Goal: Task Accomplishment & Management: Manage account settings

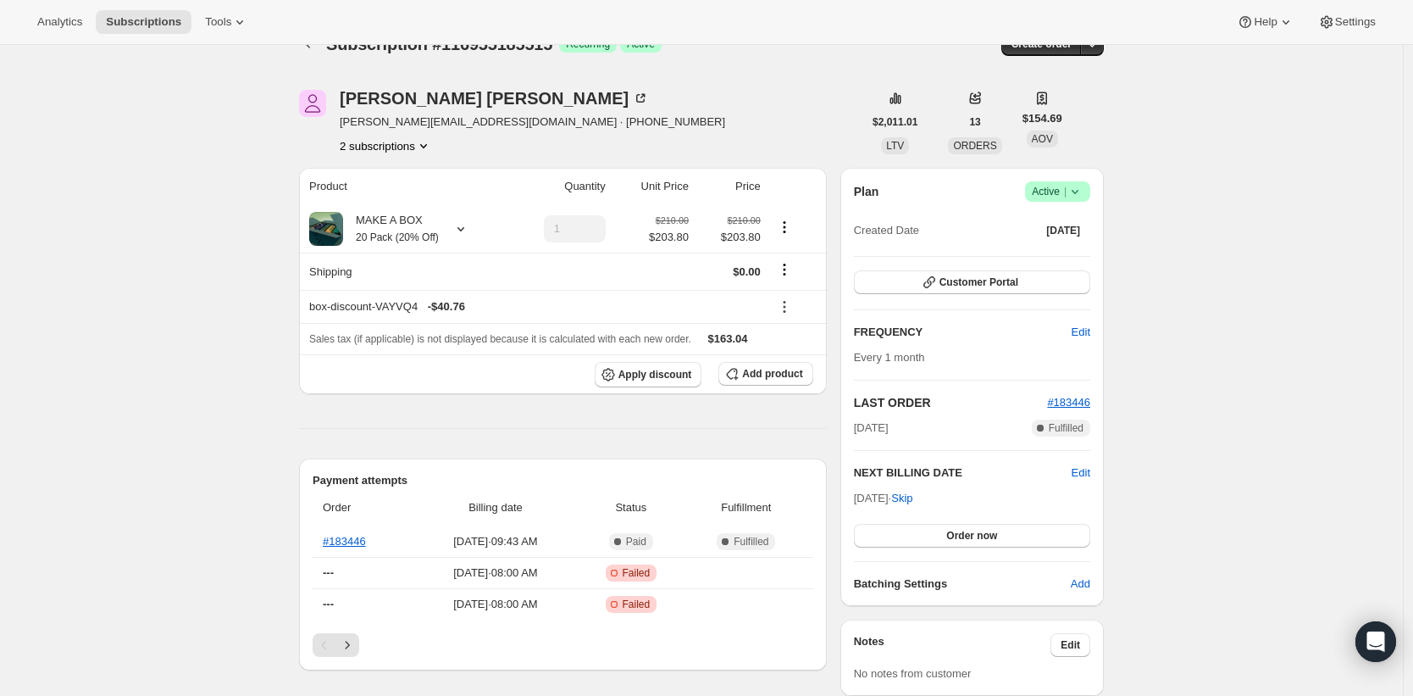
scroll to position [68, 0]
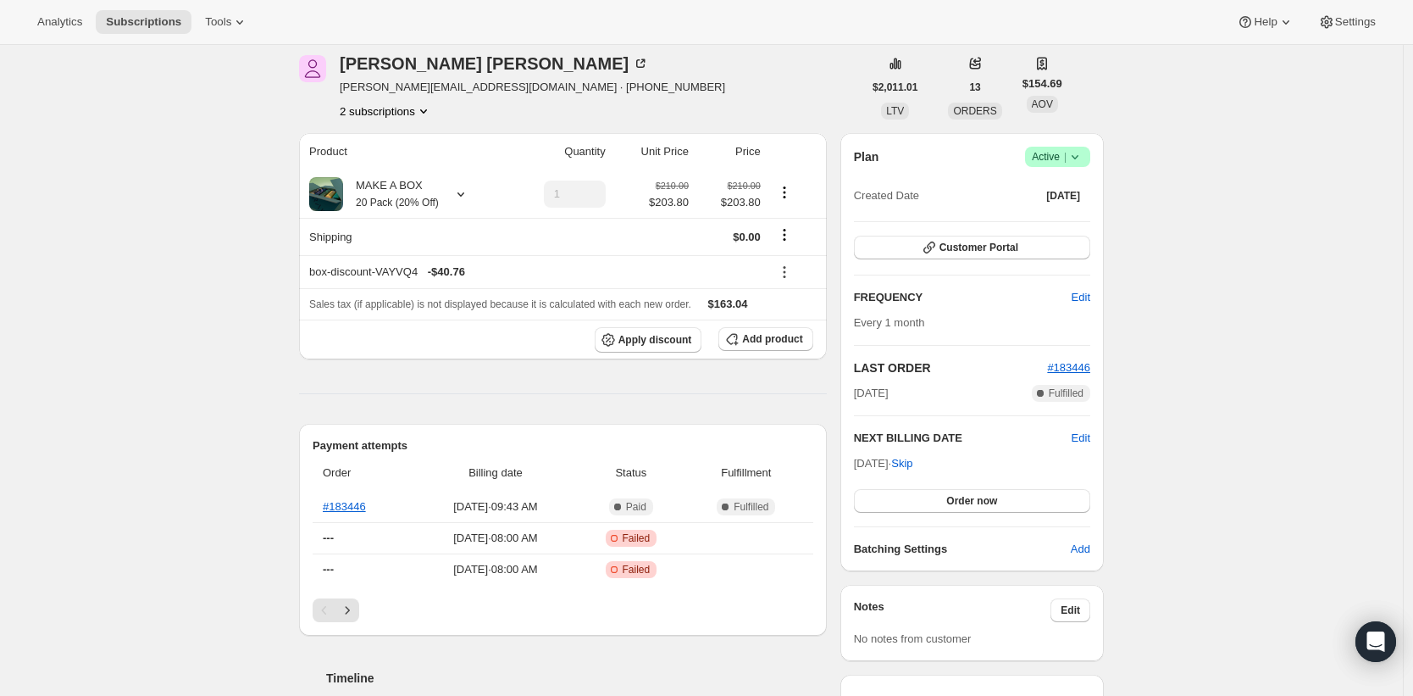
click at [1073, 443] on div "NEXT BILLING DATE Edit" at bounding box center [972, 438] width 236 height 17
click at [1079, 440] on span "Edit" at bounding box center [1081, 438] width 19 height 17
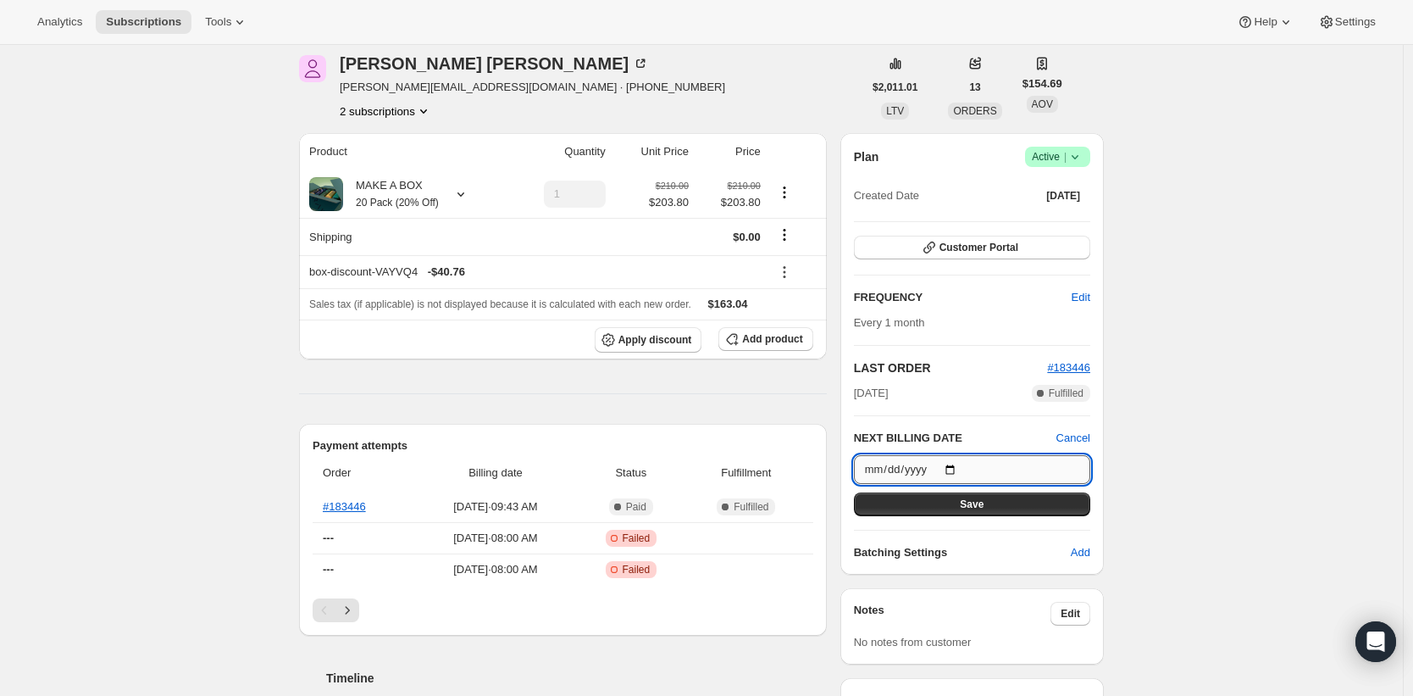
click at [973, 464] on input "[DATE]" at bounding box center [972, 469] width 236 height 29
click at [966, 466] on input "[DATE]" at bounding box center [972, 469] width 236 height 29
type input "[DATE]"
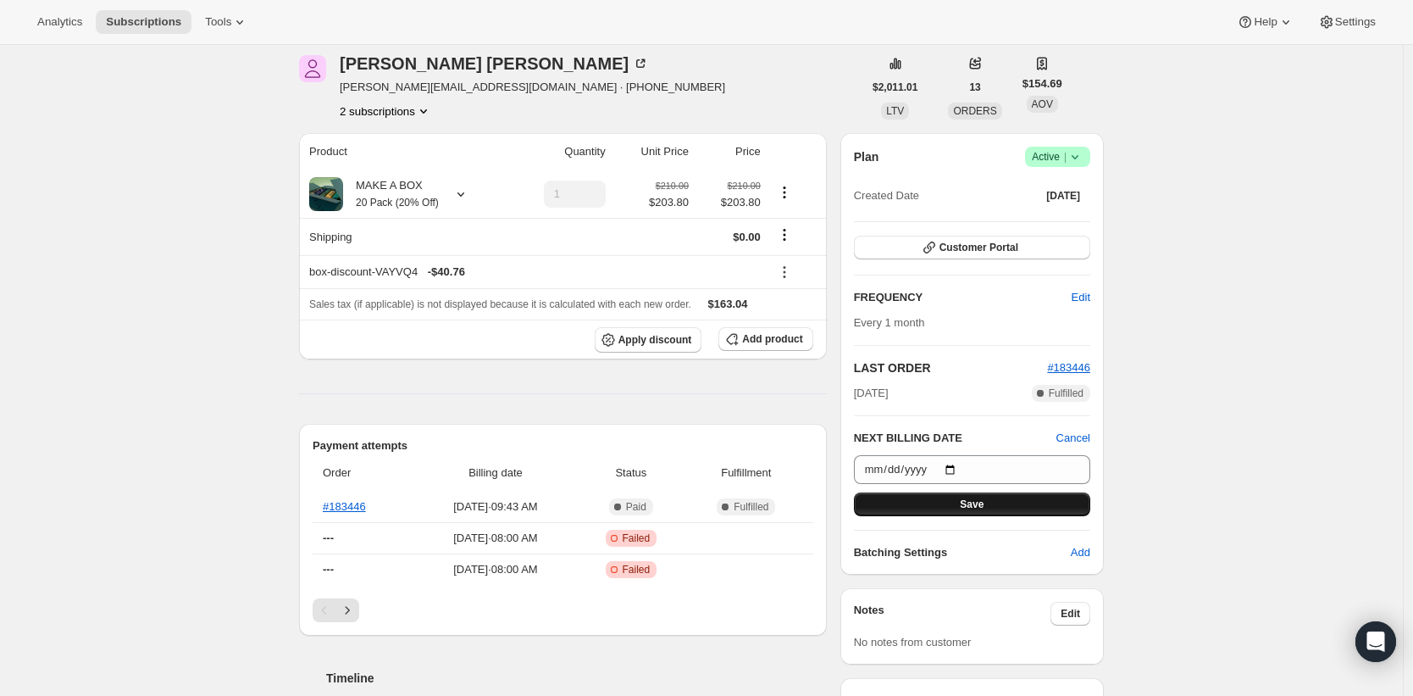
click at [1009, 506] on button "Save" at bounding box center [972, 504] width 236 height 24
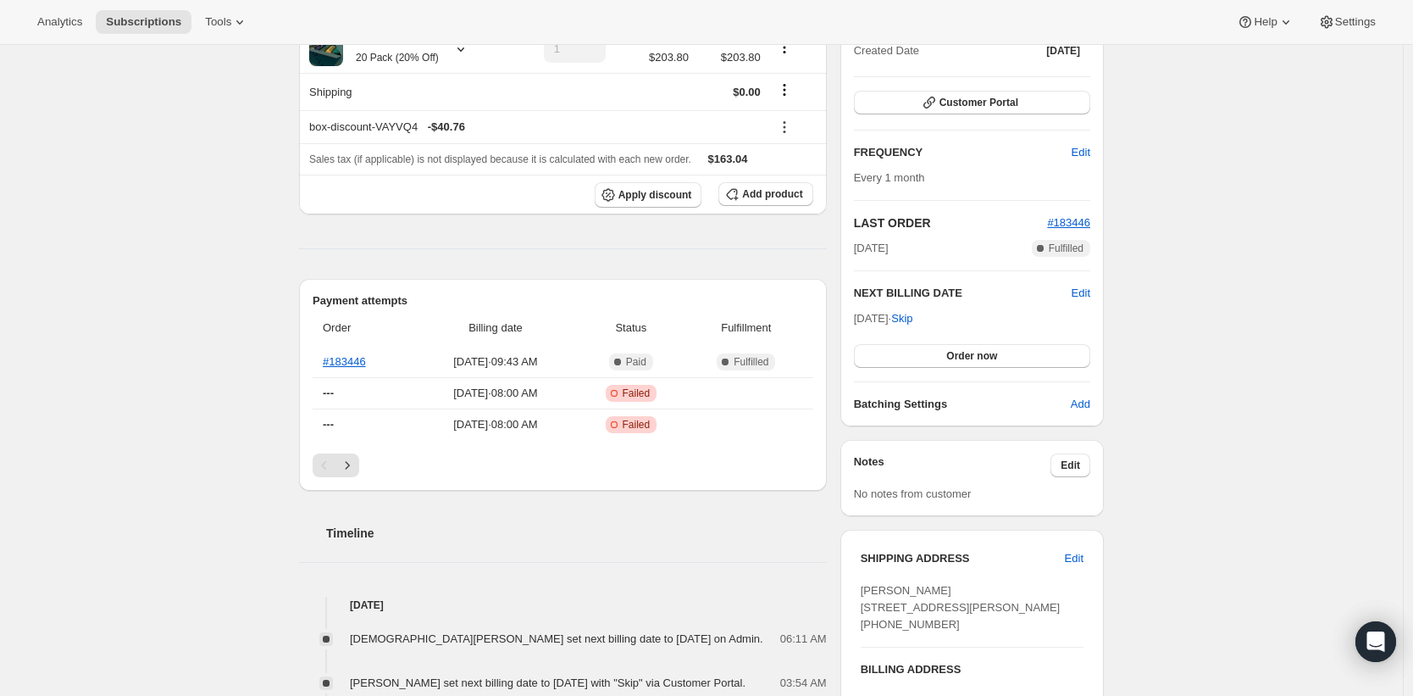
scroll to position [301, 0]
